Goal: Contribute content

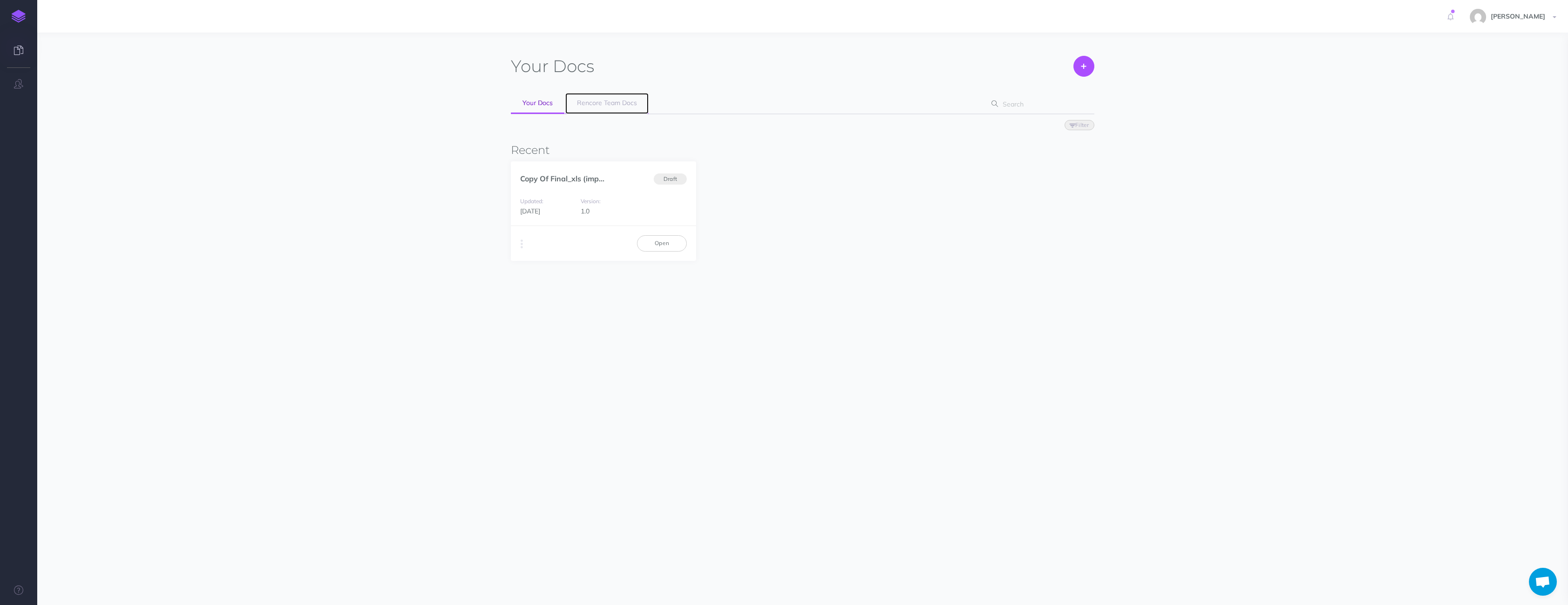
click at [599, 98] on span "Rencore Team Docs" at bounding box center [607, 103] width 60 height 9
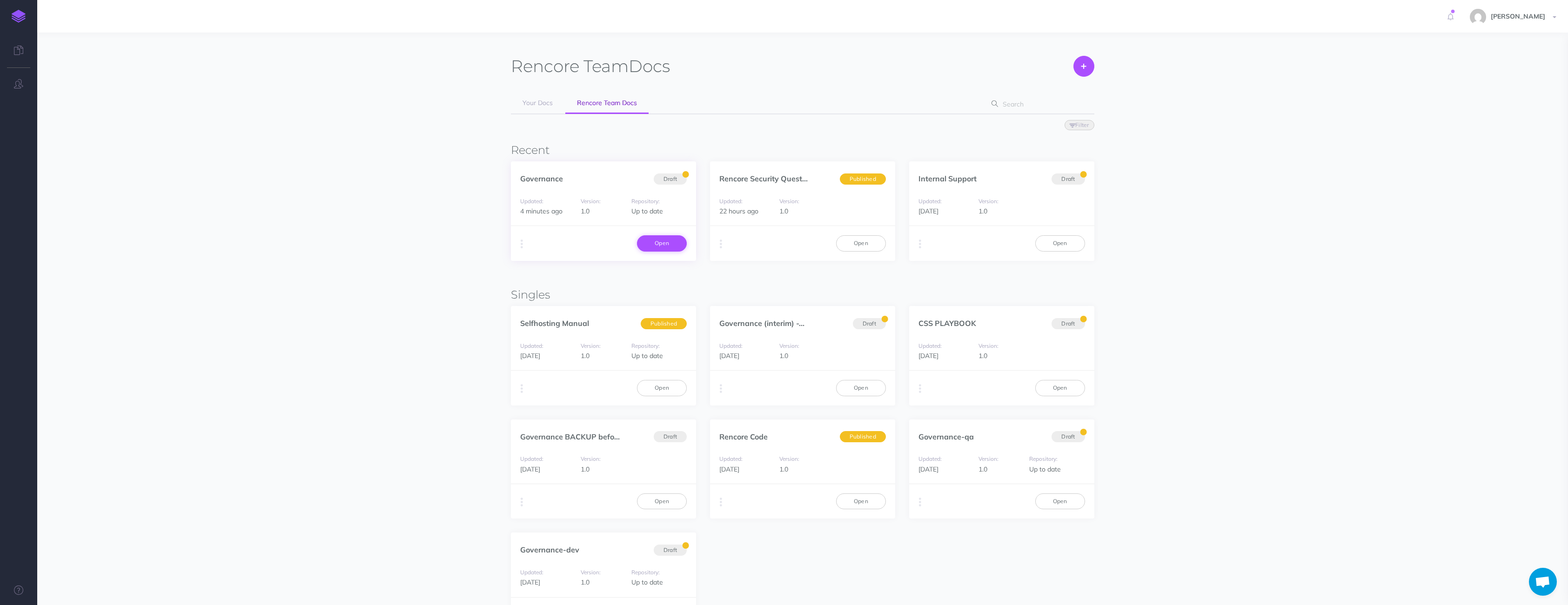
click at [657, 242] on link "Open" at bounding box center [661, 243] width 50 height 16
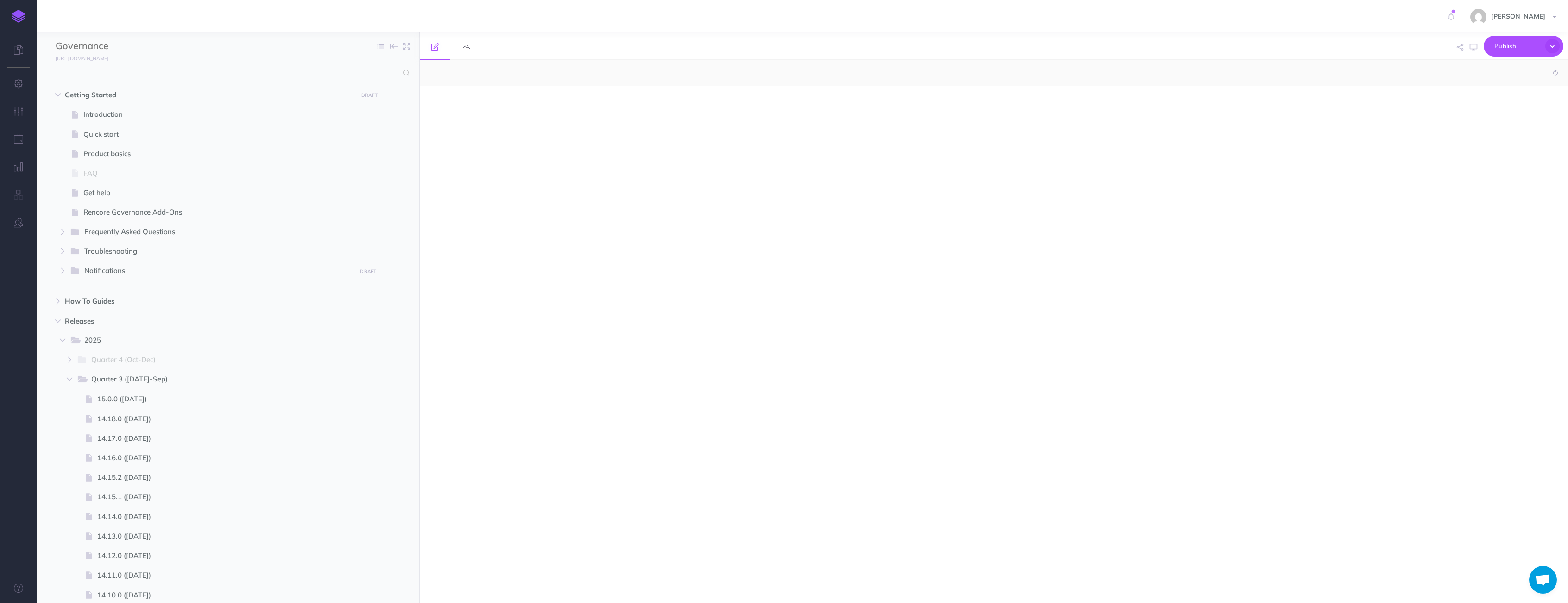
select select "null"
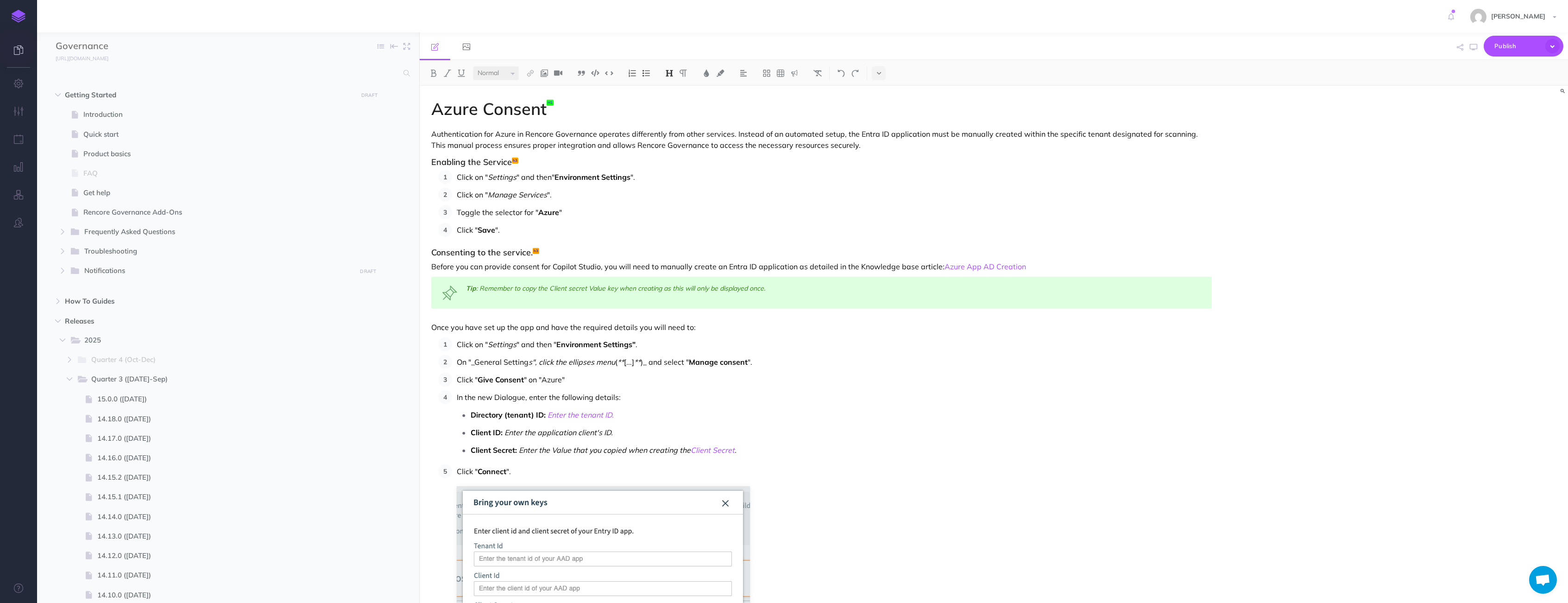
click at [16, 51] on icon at bounding box center [18, 50] width 9 height 9
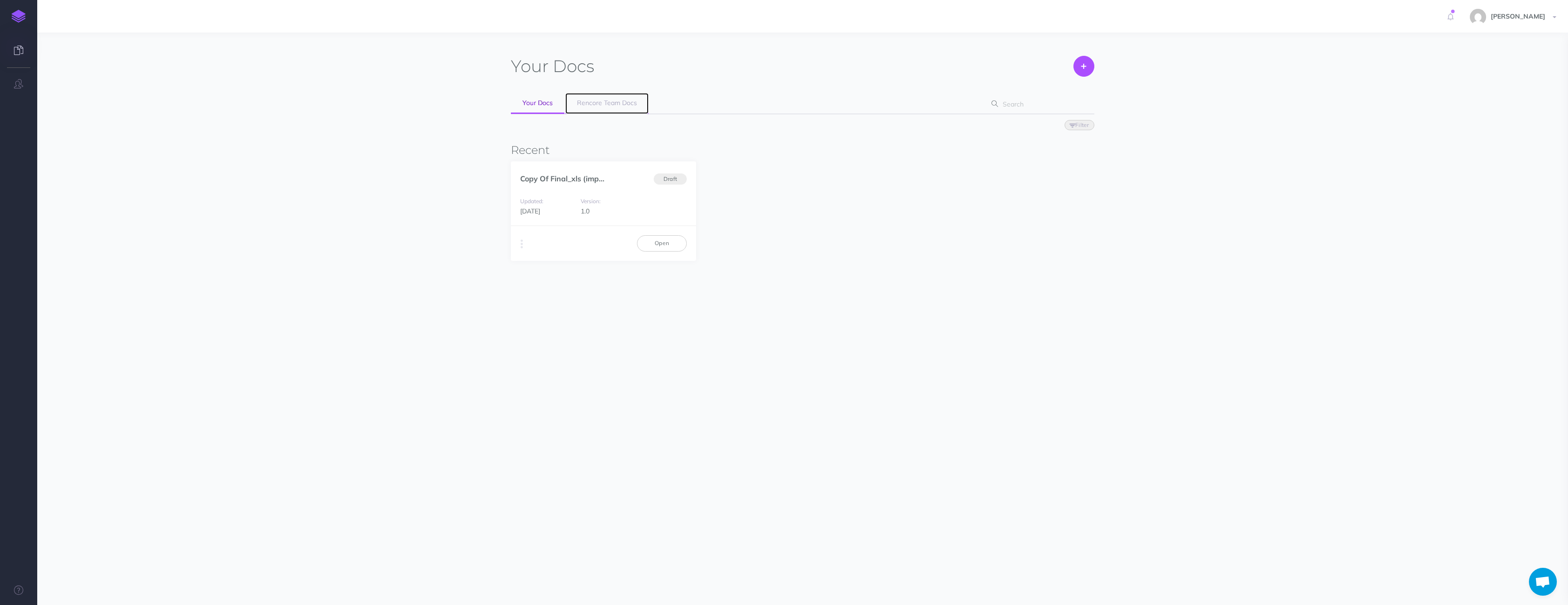
click at [618, 103] on span "Rencore Team Docs" at bounding box center [607, 103] width 60 height 9
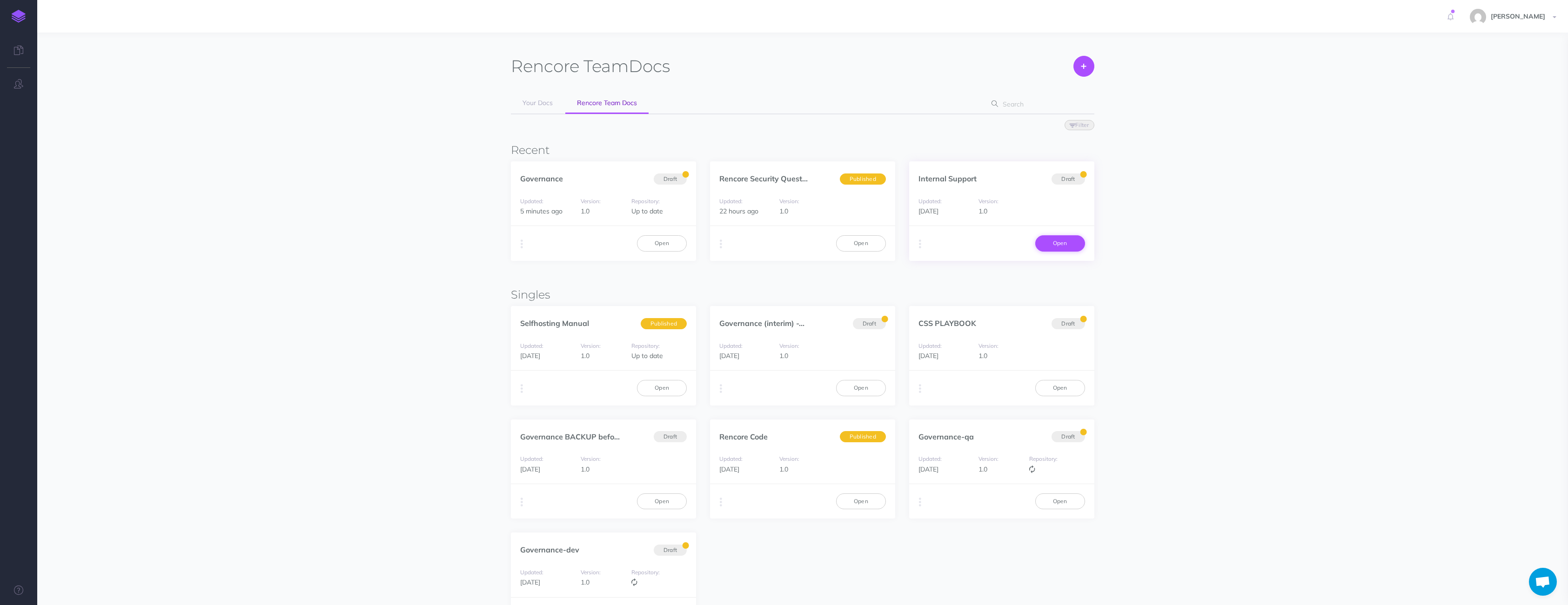
click at [1058, 240] on link "Open" at bounding box center [1059, 243] width 50 height 16
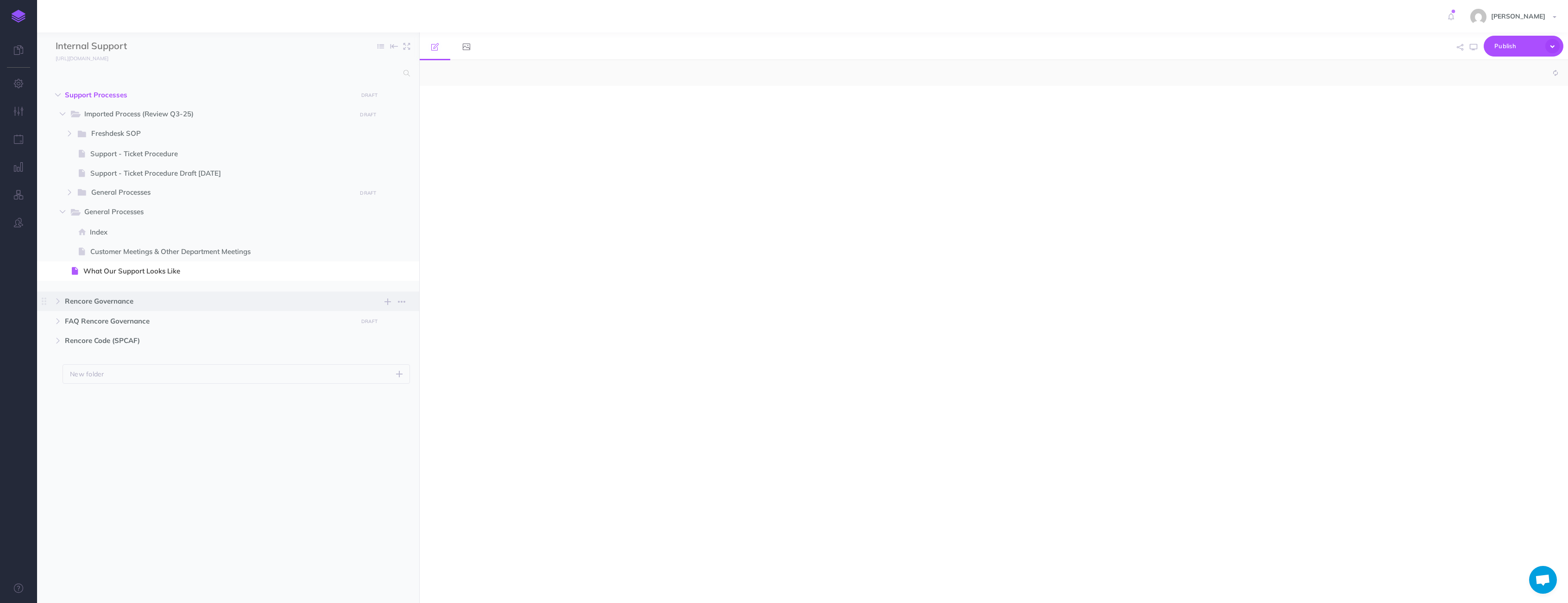
select select "null"
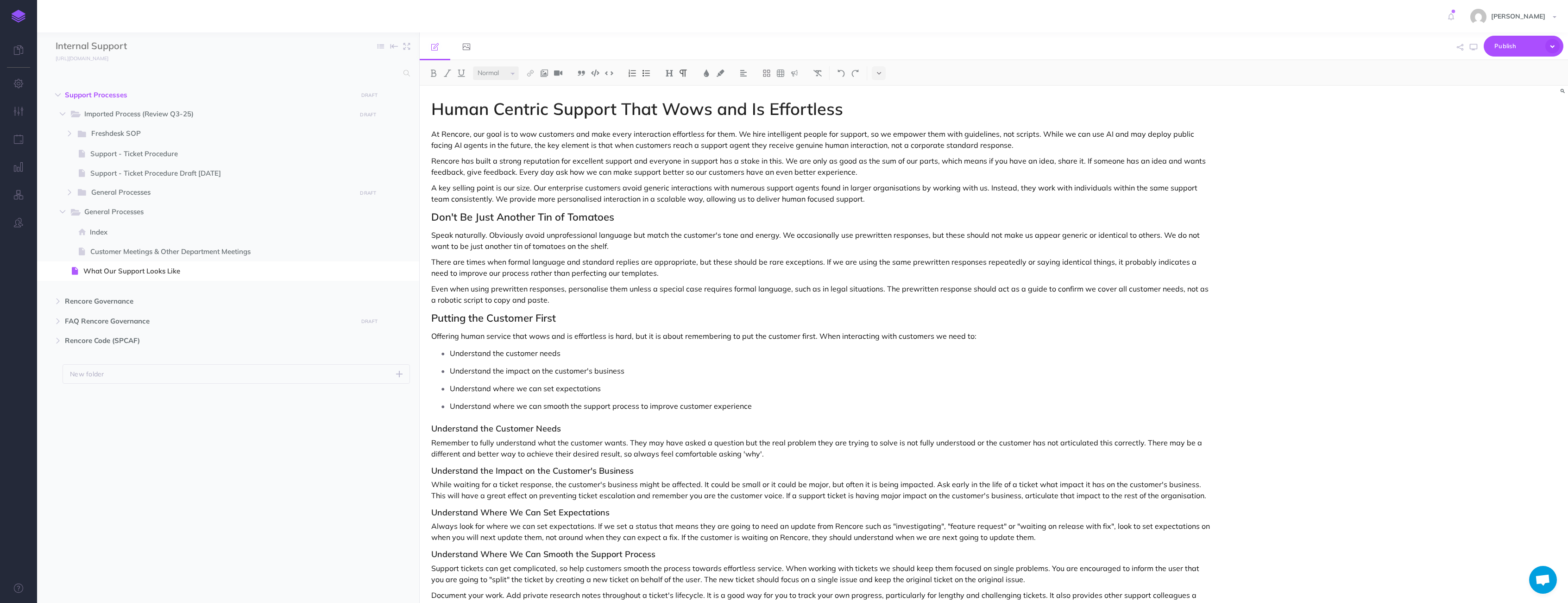
click at [691, 256] on p "There are times when formal language and standard replies are appropriate, but …" at bounding box center [821, 267] width 780 height 23
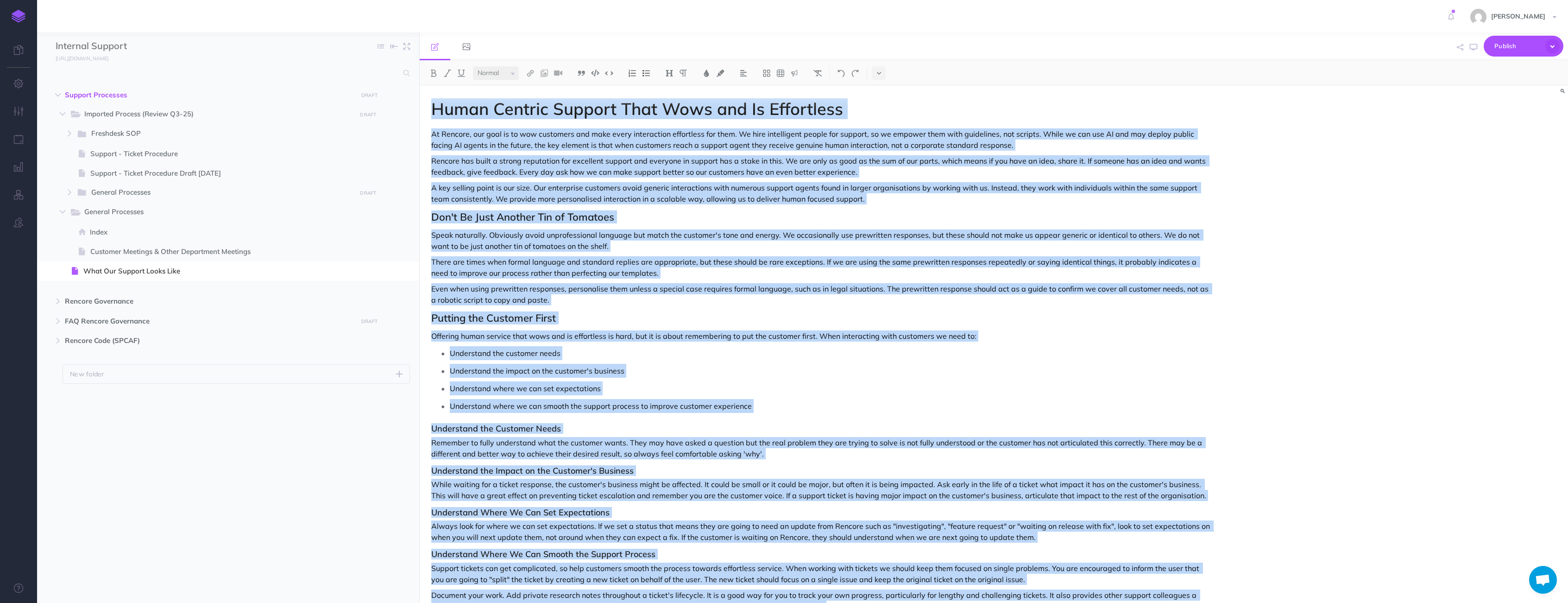
copy div "Human Centric Support That Wows and Is Effortless At Rencore, our goal is to wo…"
click at [530, 264] on p "There are times when formal language and standard replies are appropriate, but …" at bounding box center [821, 267] width 780 height 23
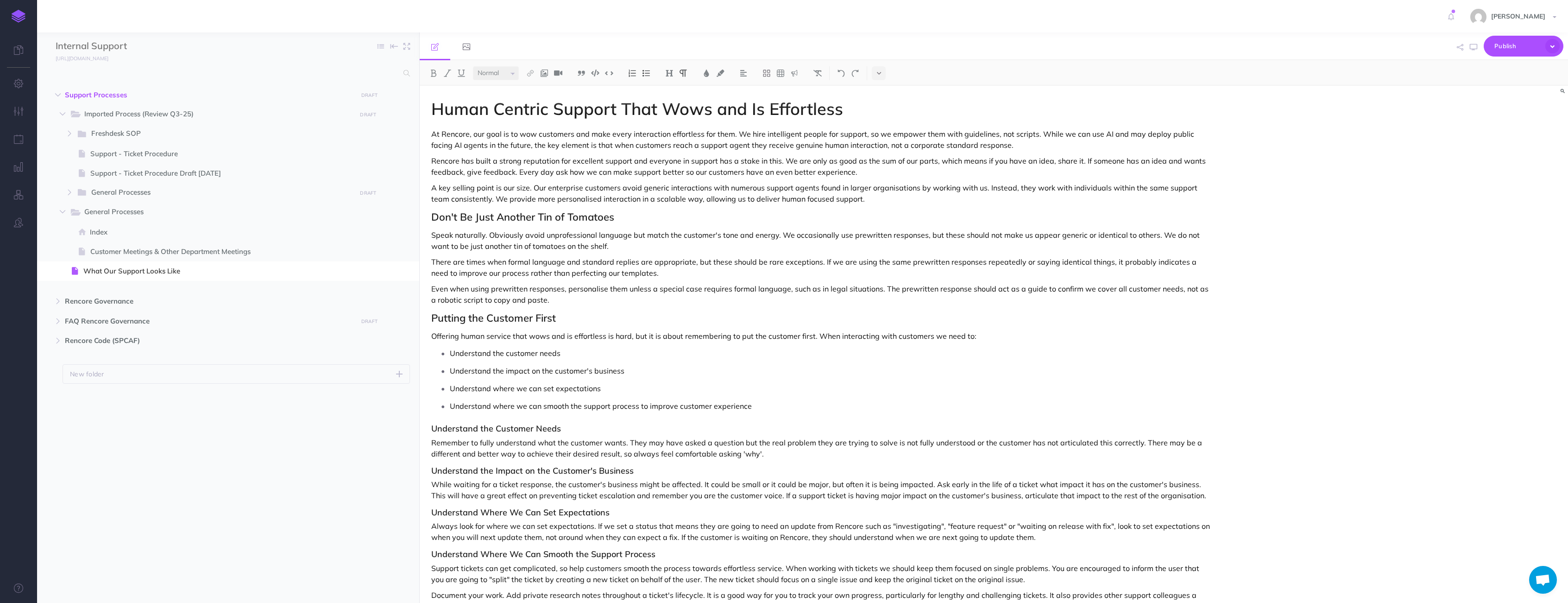
click at [662, 189] on p "A key selling point is our size. Our enterprise customers avoid generic interac…" at bounding box center [821, 193] width 780 height 23
click at [658, 189] on p "A key selling point is our size. Our enterprise customers avoid generic interac…" at bounding box center [821, 193] width 780 height 23
click at [506, 485] on p "While waiting for a ticket response, the customer's business might be affected.…" at bounding box center [821, 490] width 780 height 23
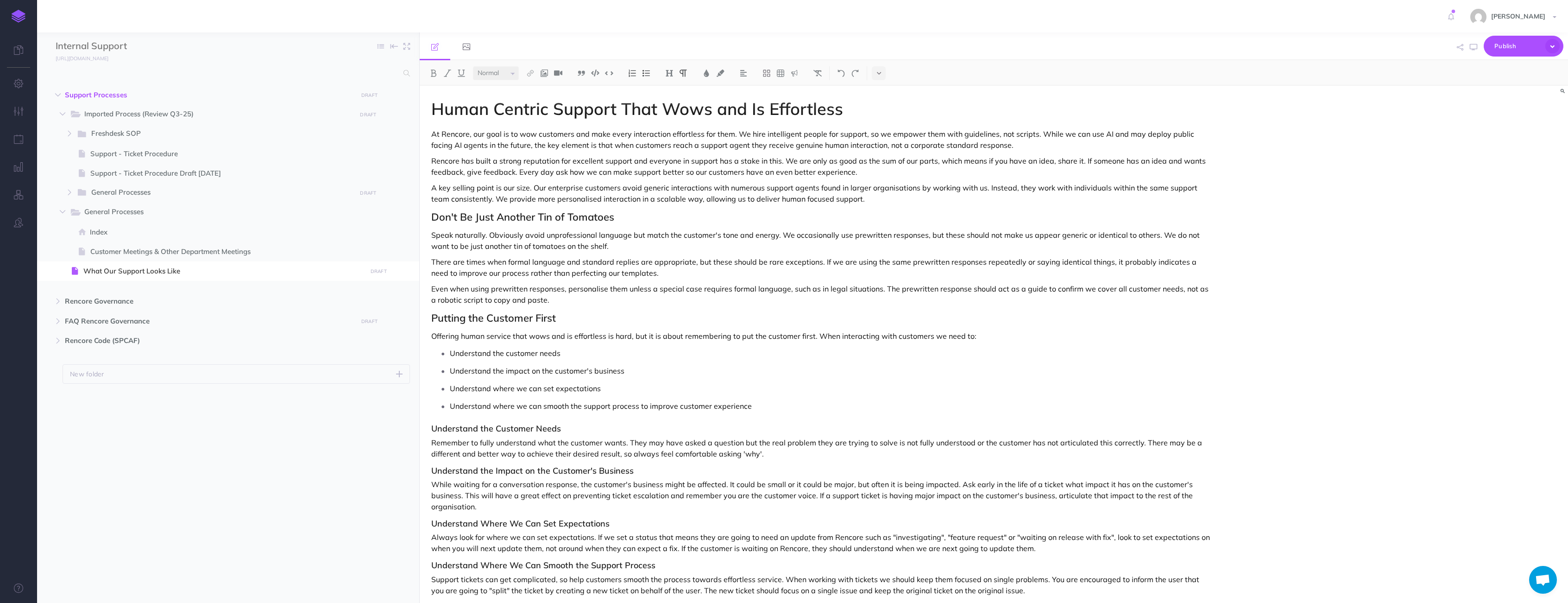
click at [497, 484] on p "While waiting for a conversation response, the customer's business might be aff…" at bounding box center [821, 495] width 780 height 34
click at [653, 493] on p "While waiting for a support conversation response, the customer's business migh…" at bounding box center [821, 495] width 780 height 34
click at [649, 498] on p "While waiting for a support conversation response, the customer's business migh…" at bounding box center [821, 495] width 780 height 34
click at [957, 493] on p "While waiting for a support conversation response, the customer's business migh…" at bounding box center [821, 495] width 780 height 34
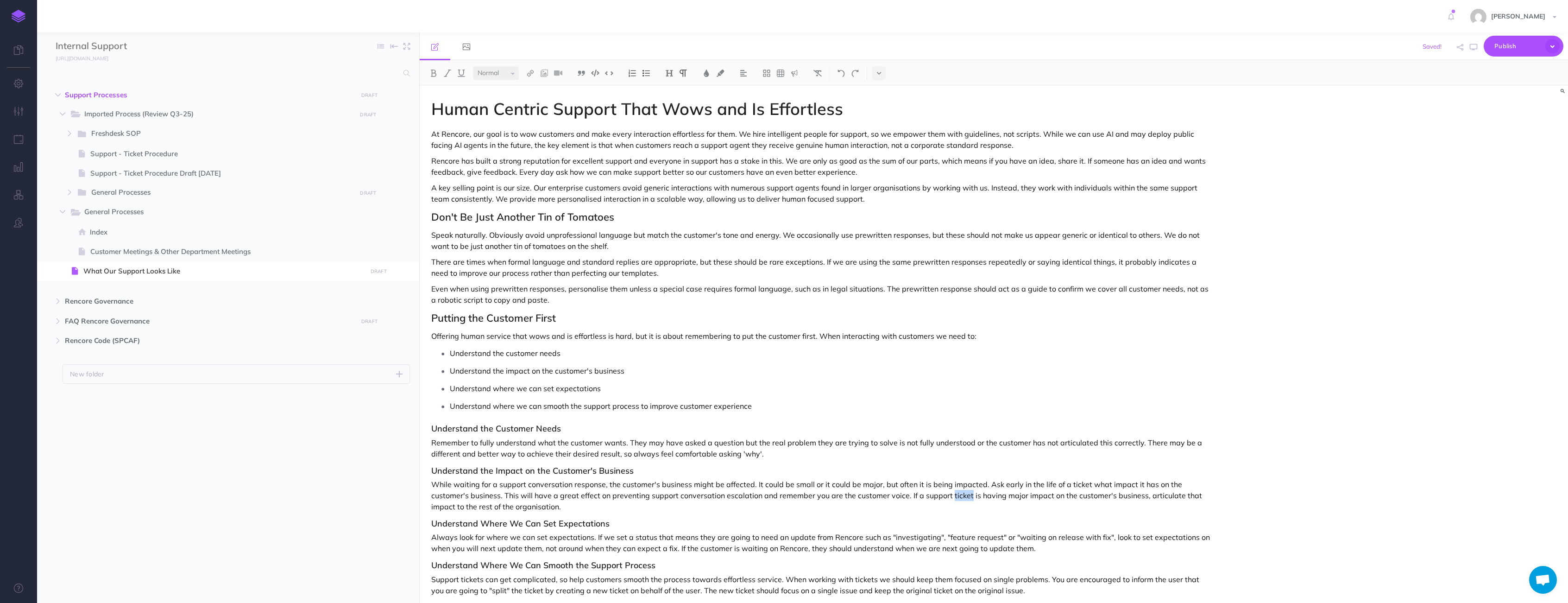
click at [957, 493] on p "While waiting for a support conversation response, the customer's business migh…" at bounding box center [821, 495] width 780 height 34
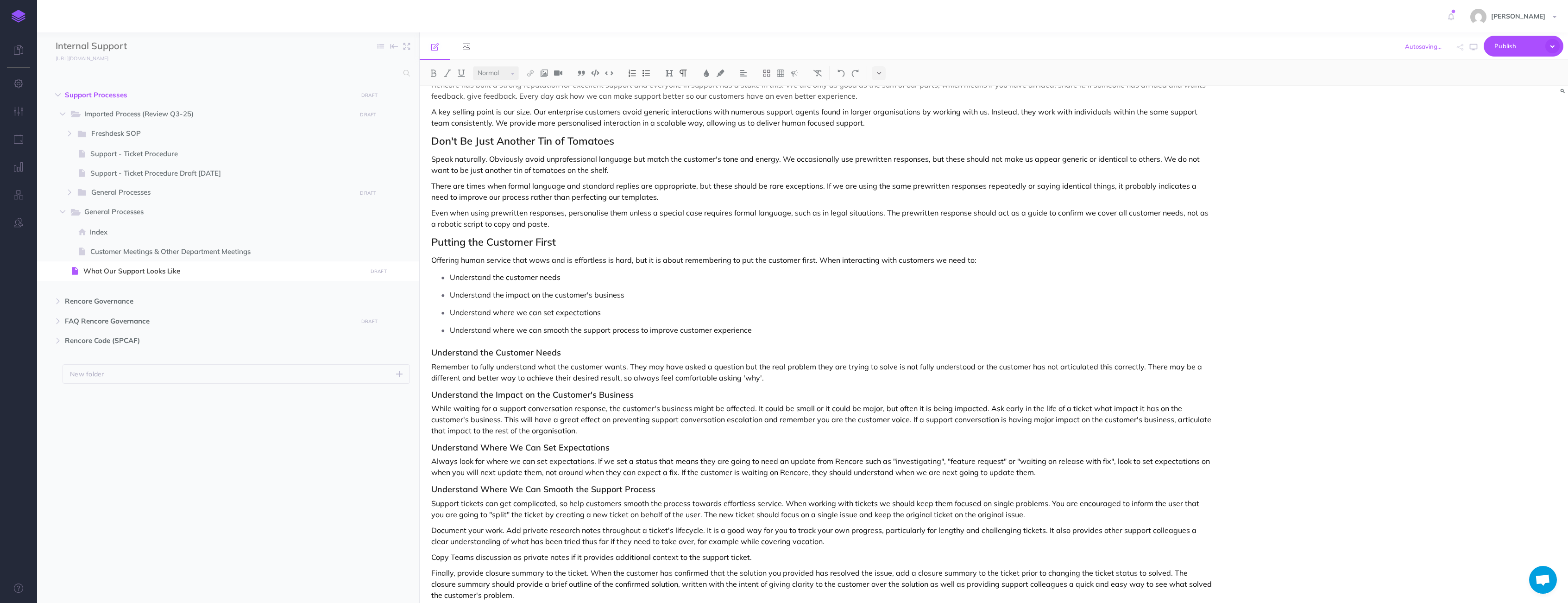
scroll to position [108, 0]
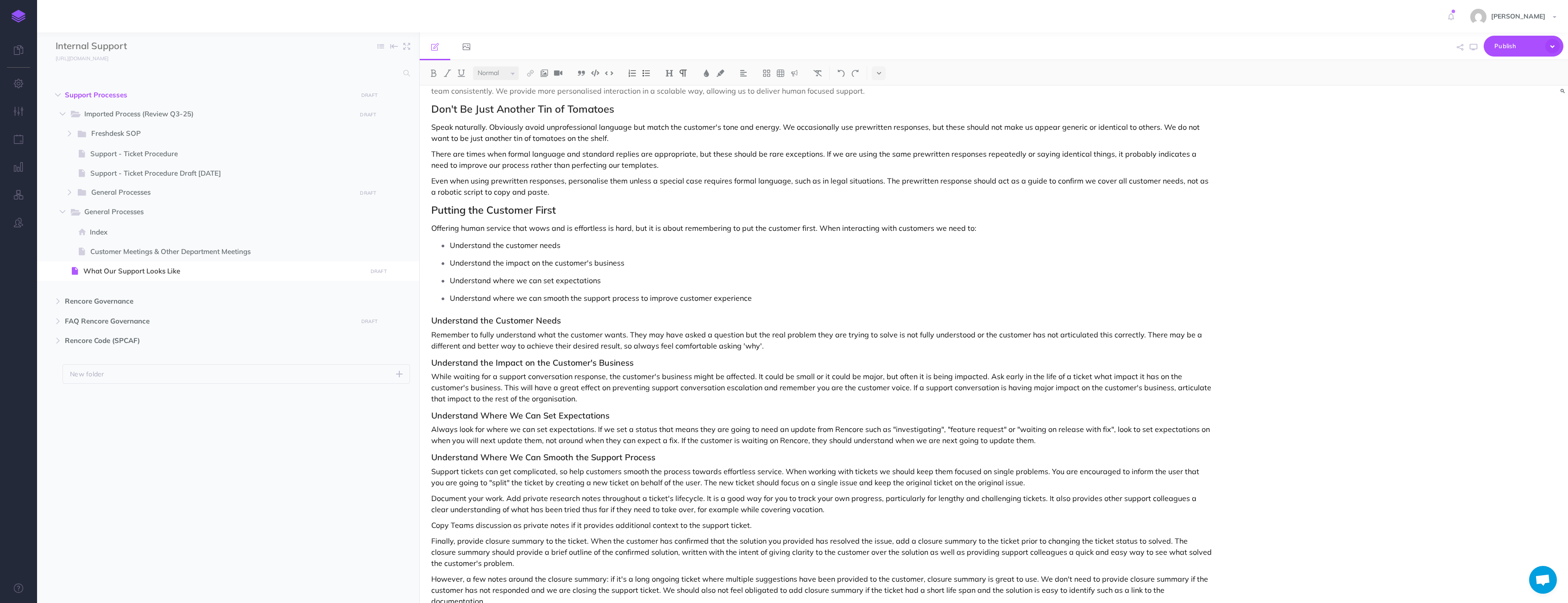
click at [471, 470] on p "Support tickets can get complicated, so help customers smooth the process towar…" at bounding box center [821, 477] width 780 height 23
click at [885, 470] on p "Support conversations can get complicated, so help customers smooth the process…" at bounding box center [821, 477] width 780 height 23
click at [597, 482] on p "Support conversations can get complicated, so help customers smooth the process…" at bounding box center [821, 477] width 780 height 23
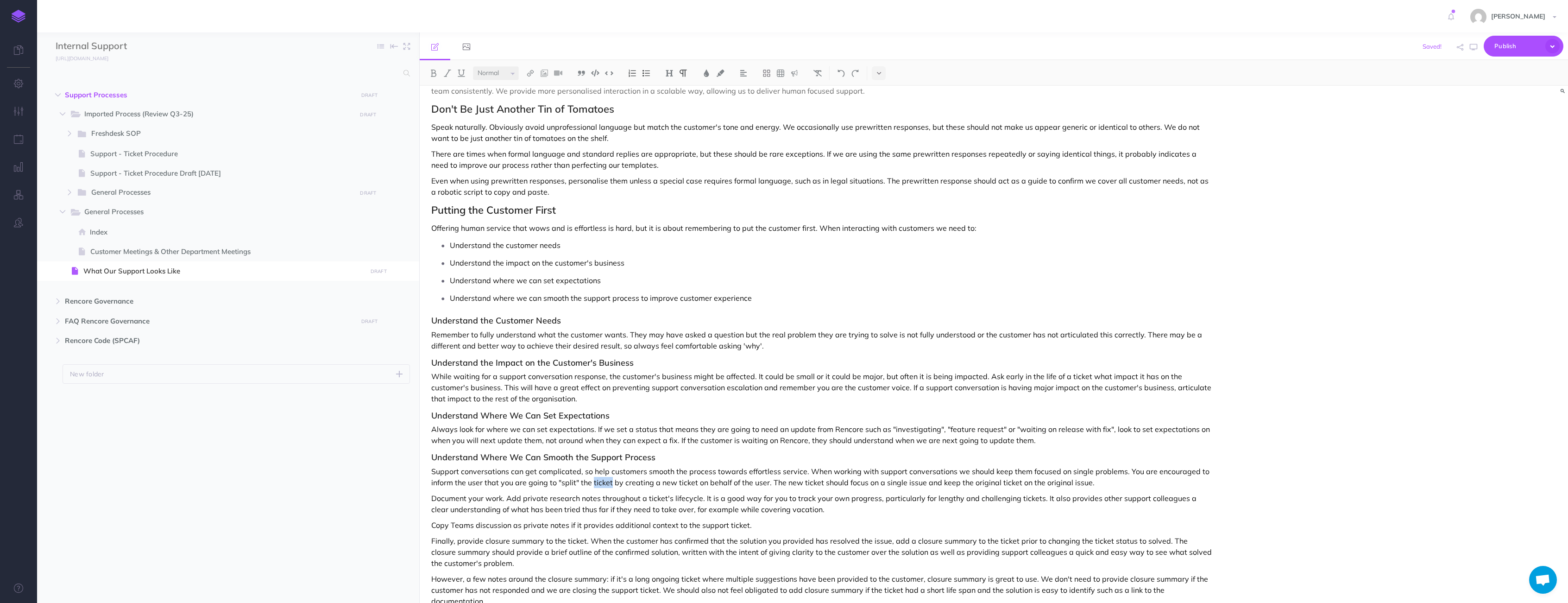
click at [597, 482] on p "Support conversations can get complicated, so help customers smooth the process…" at bounding box center [821, 477] width 780 height 23
click at [709, 480] on p "Support conversations can get complicated, so help customers smooth the process…" at bounding box center [821, 477] width 780 height 23
click at [883, 483] on p "Support conversations can get complicated, so help customers smooth the process…" at bounding box center [821, 477] width 780 height 23
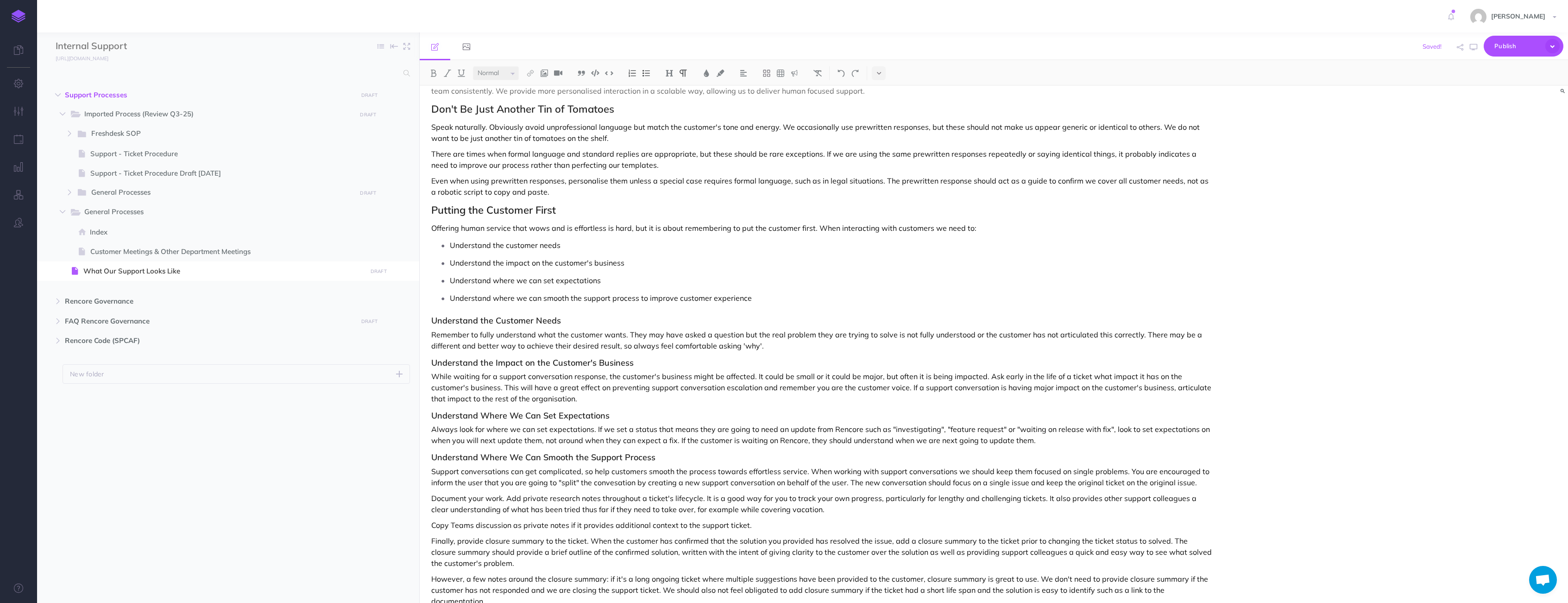
click at [1110, 482] on p "Support conversations can get complicated, so help customers smooth the process…" at bounding box center [821, 477] width 780 height 23
click at [1110, 482] on p "Support conversations can get complicated, so help customers smooth the process…" at bounding box center [821, 477] width 780 height 23
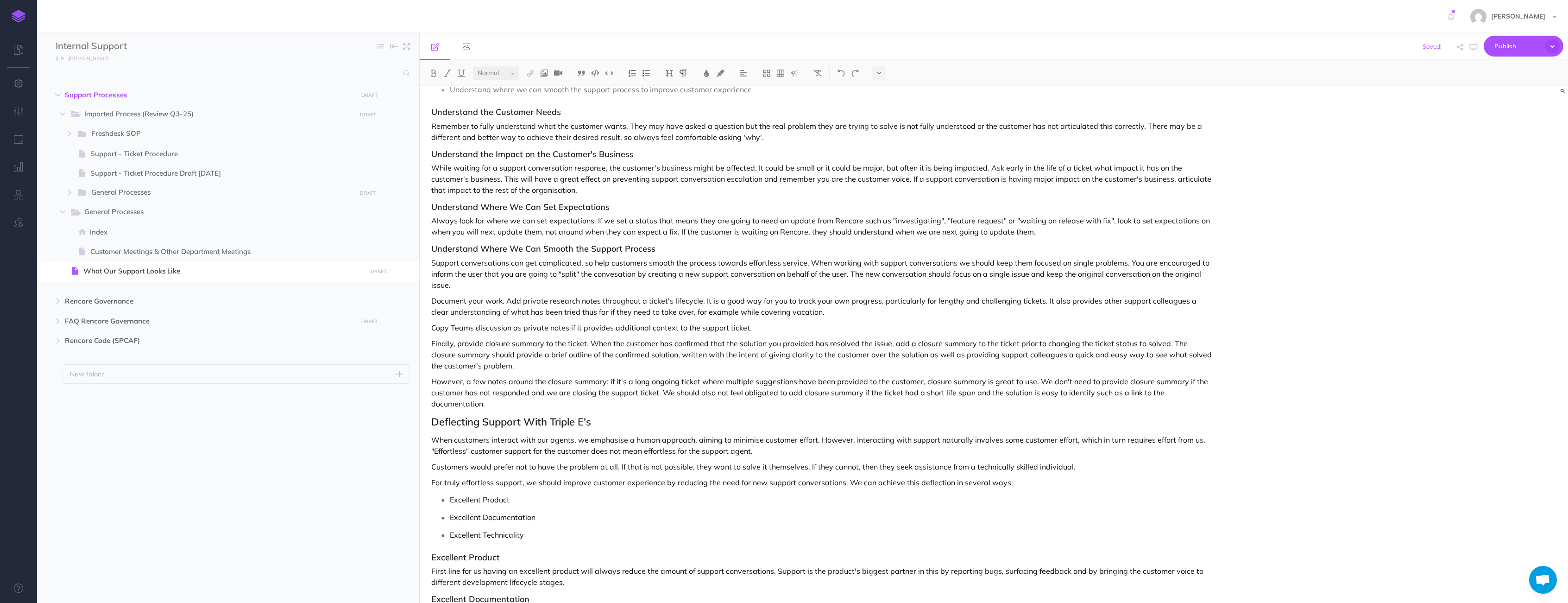
scroll to position [317, 0]
click at [654, 300] on p "Document your work. Add private research notes throughout a ticket's lifecycle.…" at bounding box center [821, 305] width 780 height 23
click at [1049, 298] on p "Document your work. Add private research notes throughout a conversations lifec…" at bounding box center [821, 305] width 780 height 23
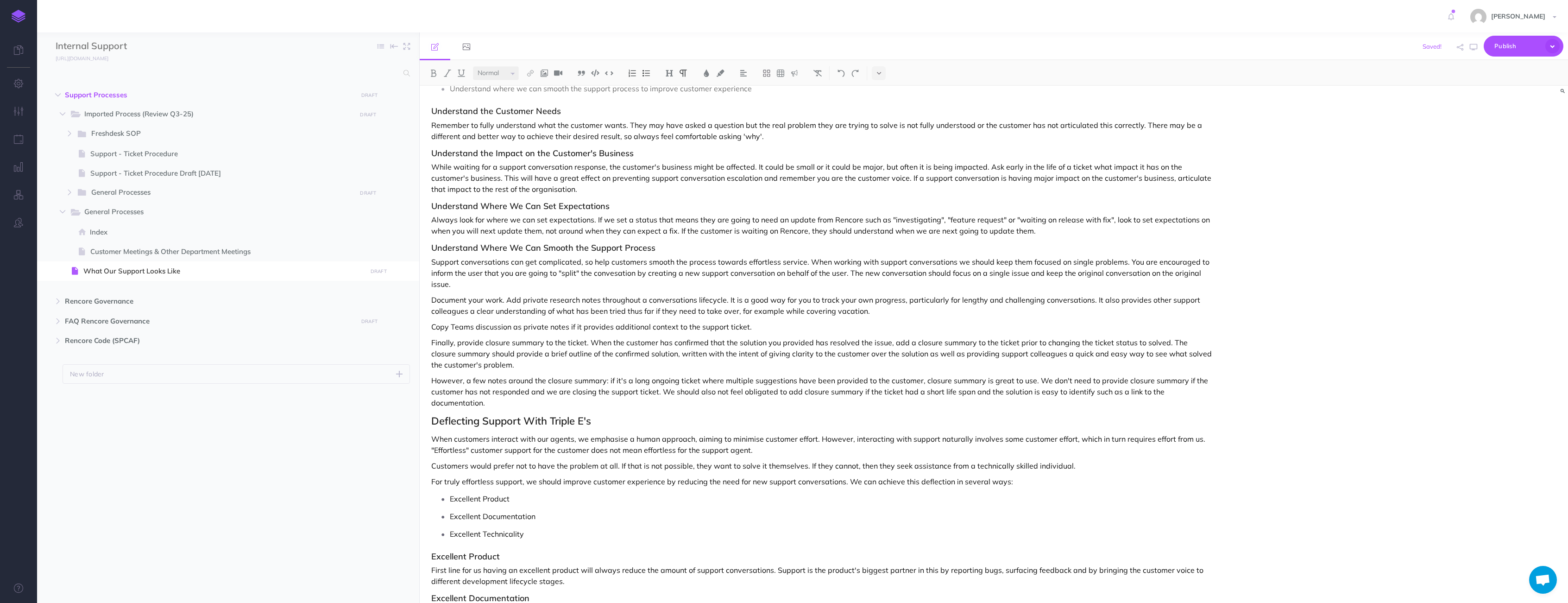
click at [727, 328] on p "Copy Teams discussion as private notes if it provides additional context to the…" at bounding box center [821, 326] width 780 height 11
click at [573, 340] on p "Finally, provide closure summary to the ticket. When the customer has confirmed…" at bounding box center [821, 353] width 780 height 34
click at [573, 340] on p "Finally, provide closure summary to the ticket. When the customer has confirmed…" at bounding box center [821, 353] width 780 height 34
click at [1047, 343] on p "Finally, provide closure summary to the support conversation. When the customer…" at bounding box center [821, 353] width 780 height 34
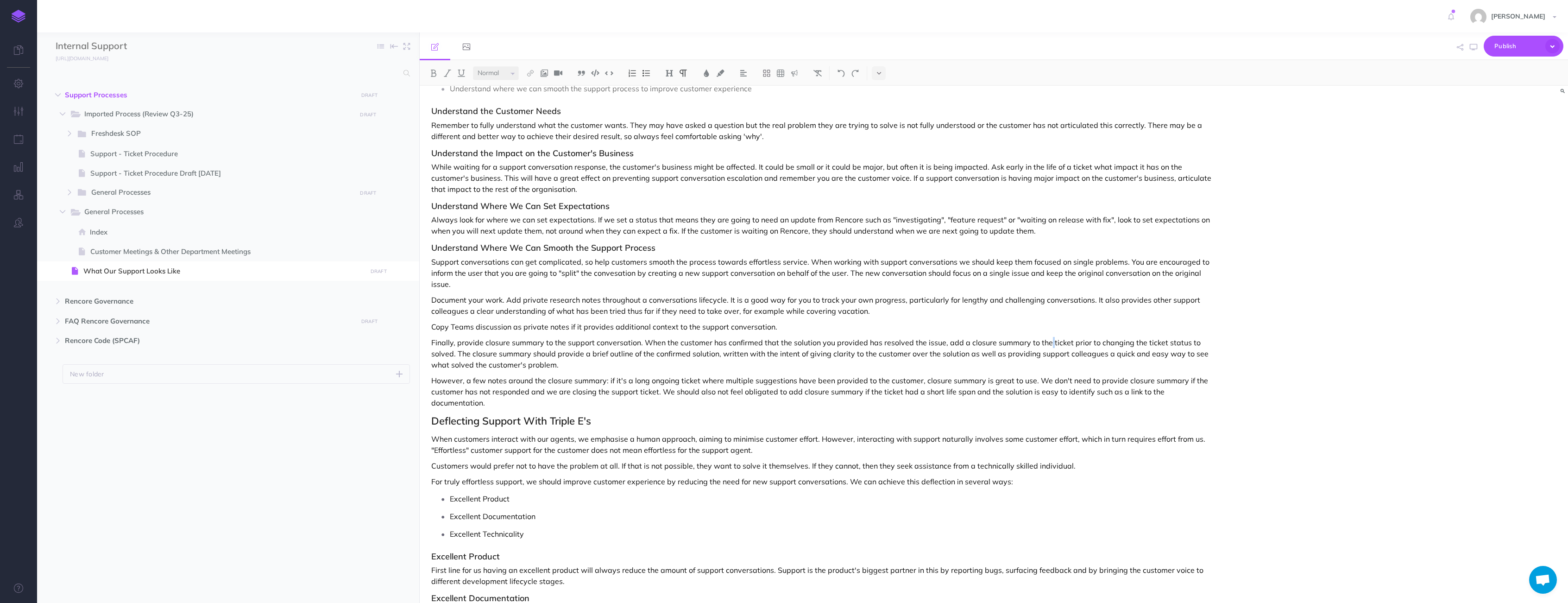
click at [1047, 343] on p "Finally, provide closure summary to the support conversation. When the customer…" at bounding box center [821, 353] width 780 height 34
click at [1054, 342] on p "Finally, provide closure summary to the support conversation. When the customer…" at bounding box center [821, 353] width 780 height 34
click at [623, 341] on p "Finally, provide closure summary to the support conversation. When the customer…" at bounding box center [821, 353] width 780 height 34
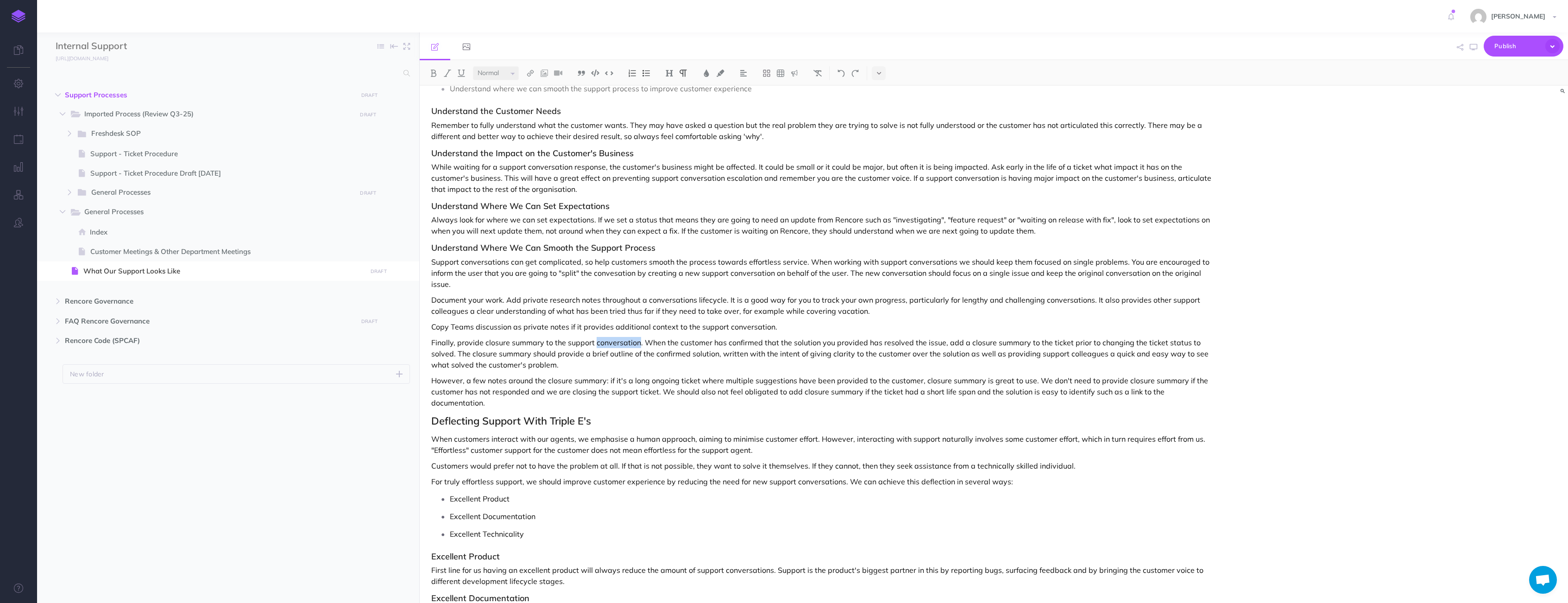
copy p "conversation"
click at [1057, 345] on p "Finally, provide closure summary to the support conversation. When the customer…" at bounding box center [821, 353] width 780 height 34
click at [685, 382] on p "However, a few notes around the closure summary: if it's a long ongoing ticket …" at bounding box center [821, 392] width 780 height 34
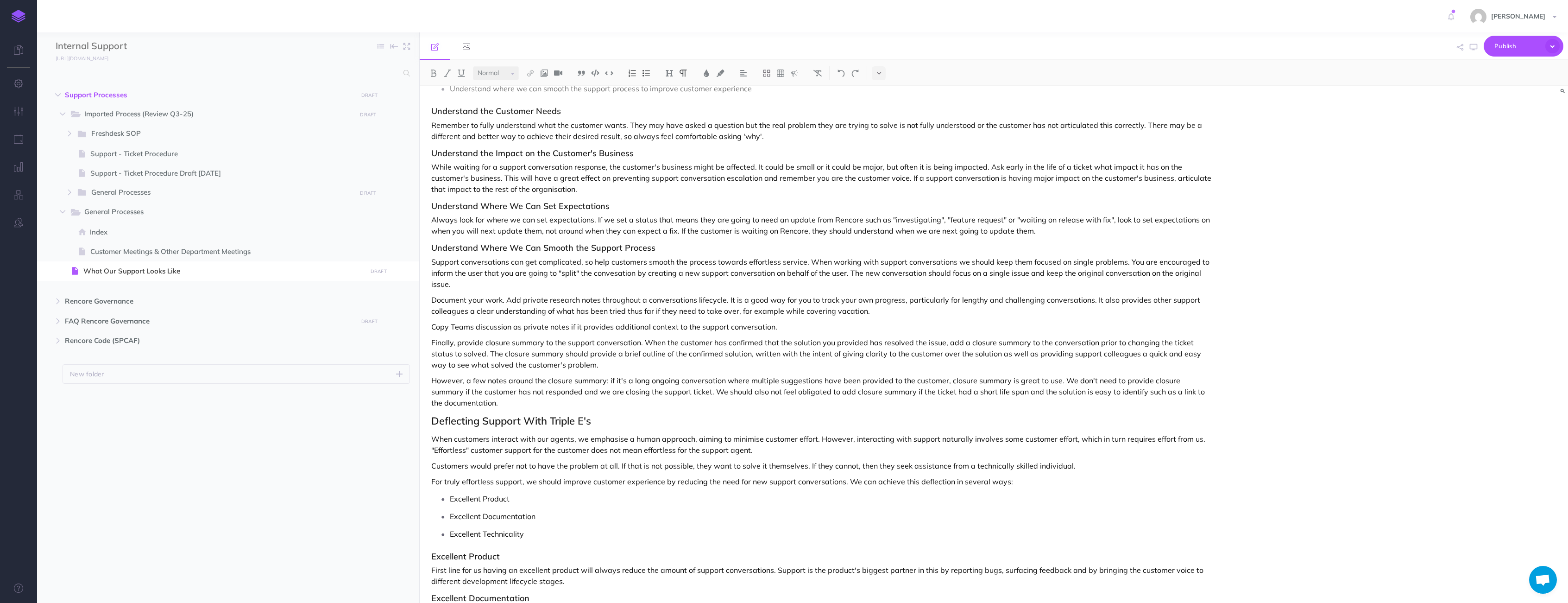
click at [1071, 166] on p "While waiting for a support conversation response, the customer's business migh…" at bounding box center [821, 178] width 780 height 34
click at [660, 393] on p "However, a few notes around the closure summary: if it's a long ongoing convers…" at bounding box center [821, 392] width 780 height 34
click at [660, 393] on p "However, a few notes around the closure summary: if it's a long ongoing convers…" at bounding box center [821, 392] width 780 height 34
click at [1180, 340] on p "Finally, provide closure summary to the support conversation. When the customer…" at bounding box center [821, 353] width 780 height 34
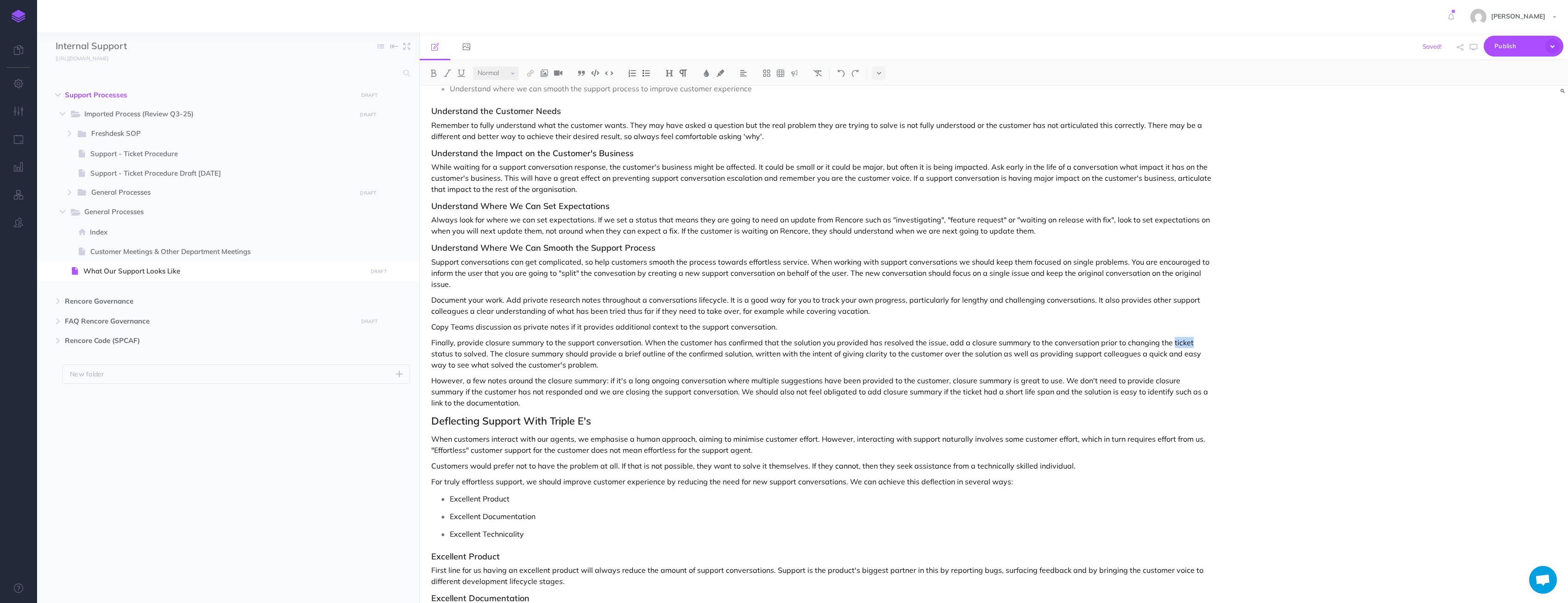
click at [1180, 341] on p "Finally, provide closure summary to the support conversation. When the customer…" at bounding box center [821, 353] width 780 height 34
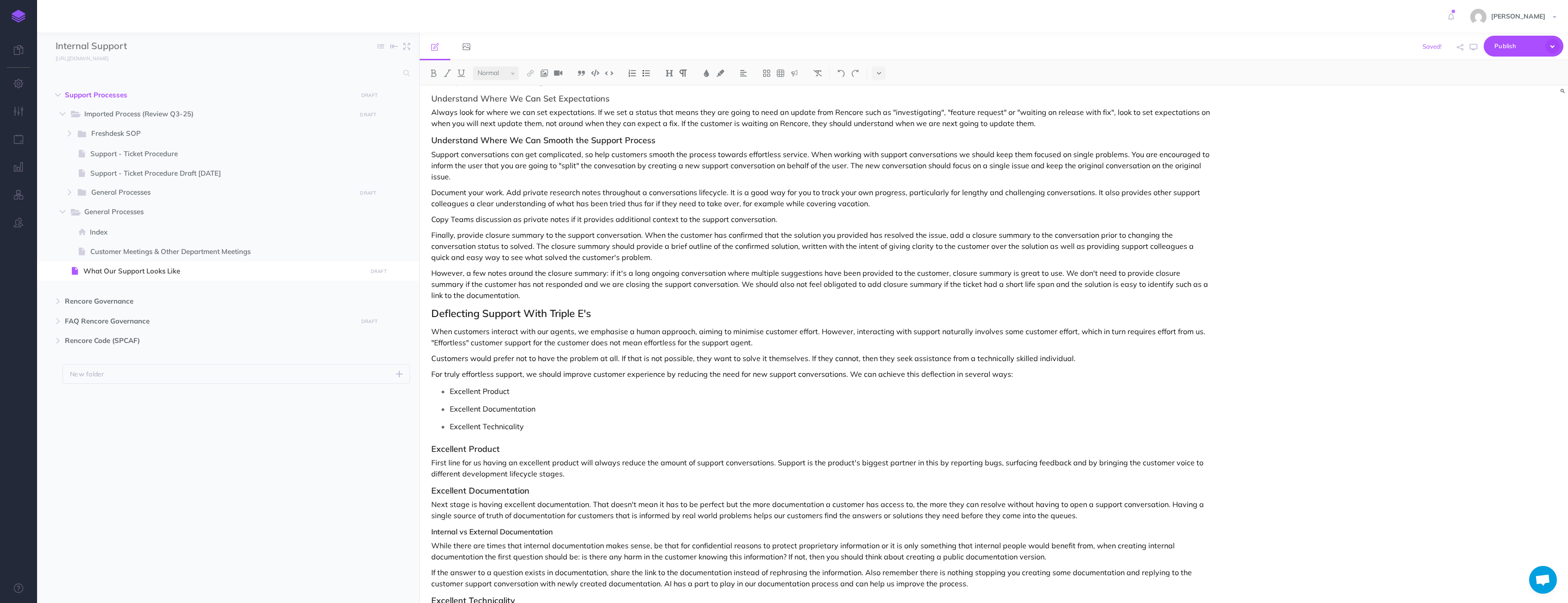
scroll to position [428, 0]
click at [923, 280] on p "However, a few notes around the closure summary: if it's a long ongoing convers…" at bounding box center [821, 281] width 780 height 34
click at [905, 220] on p "Copy Teams discussion as private notes if it provides additional context to the…" at bounding box center [821, 217] width 780 height 11
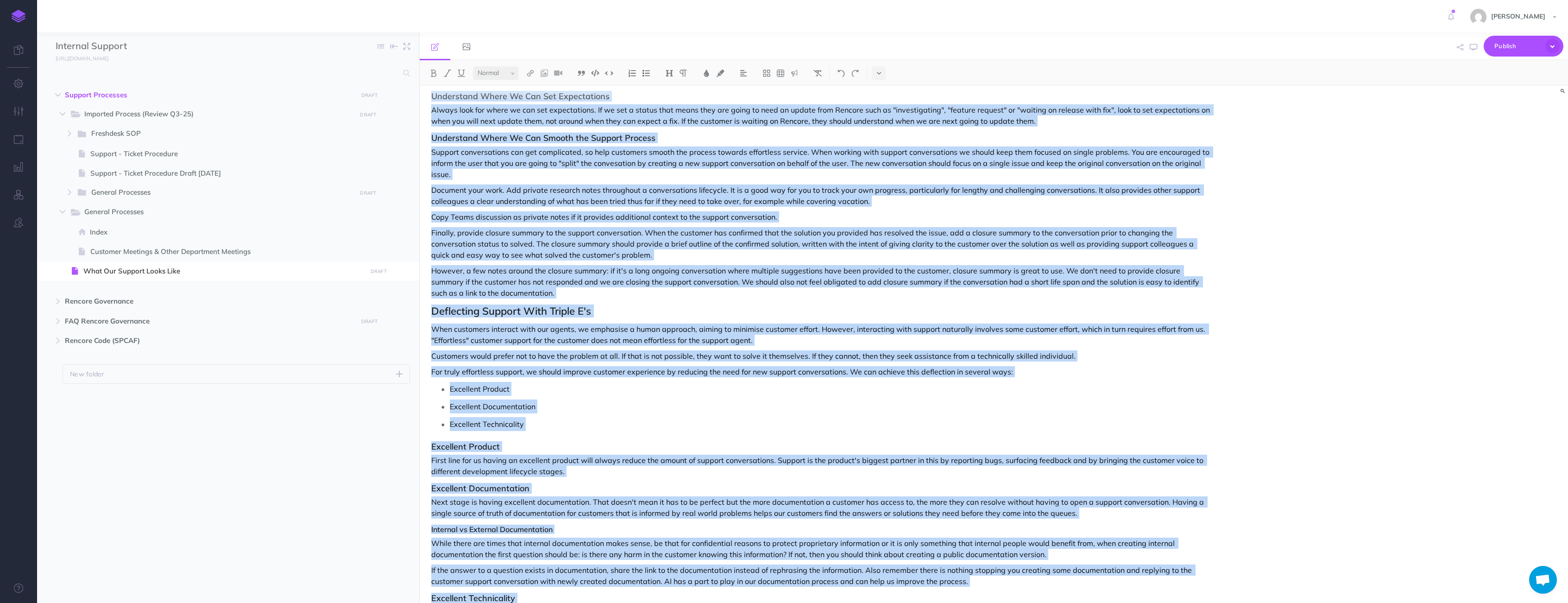
copy div "Human Centric Support That Wows and Is Effortless At Rencore, our goal is to wo…"
click at [1507, 46] on span "Publish" at bounding box center [1517, 46] width 46 height 15
click at [1475, 78] on p "Publish the currently selected page draft." at bounding box center [1508, 83] width 93 height 16
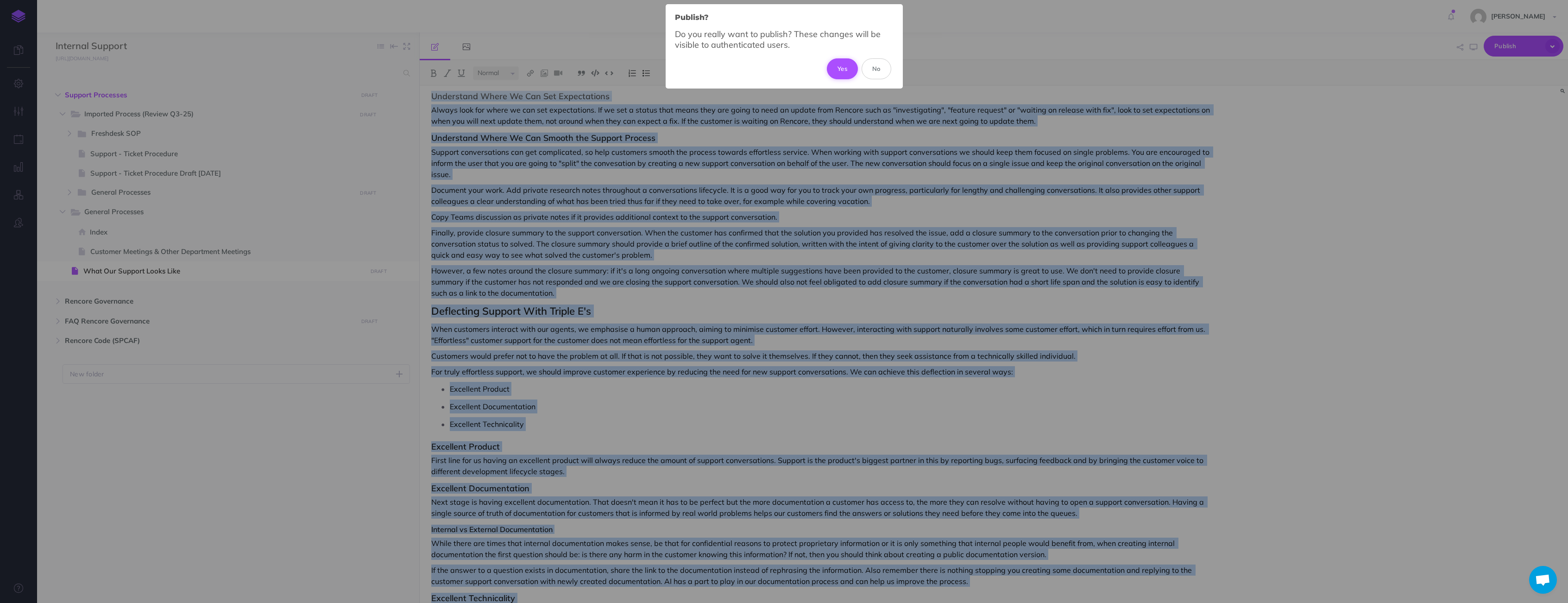
click at [842, 68] on button "Yes" at bounding box center [842, 68] width 31 height 20
